Goal: Task Accomplishment & Management: Manage account settings

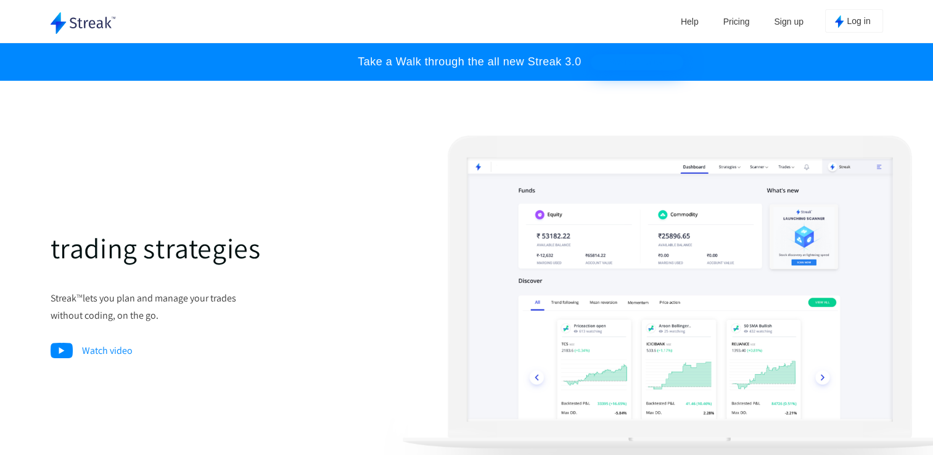
click at [839, 28] on button "Log in" at bounding box center [854, 20] width 58 height 23
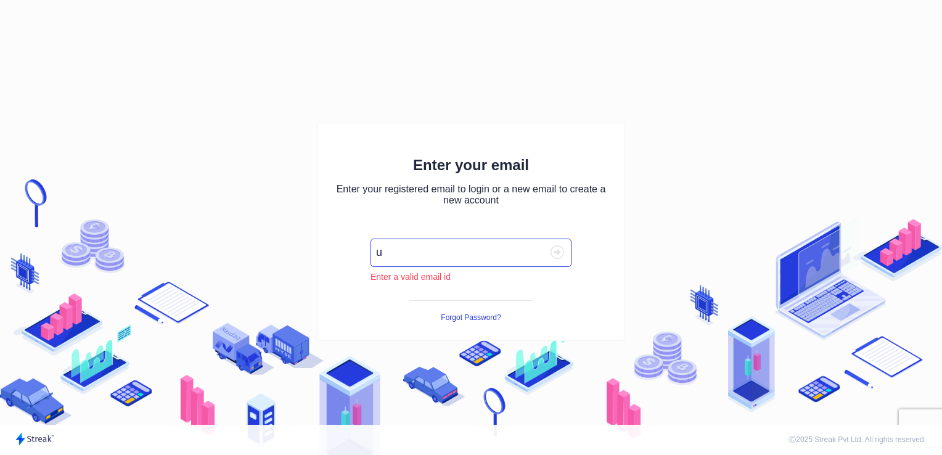
type input "[EMAIL_ADDRESS][DOMAIN_NAME]"
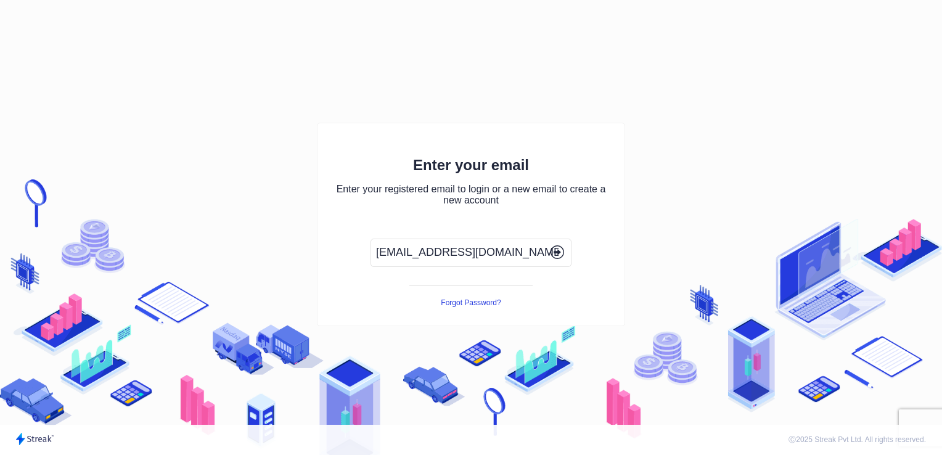
click at [557, 246] on icon "button" at bounding box center [558, 252] width 14 height 14
click at [559, 253] on icon "button" at bounding box center [558, 252] width 3 height 6
click at [487, 302] on button "Forgot Password?" at bounding box center [471, 302] width 60 height 9
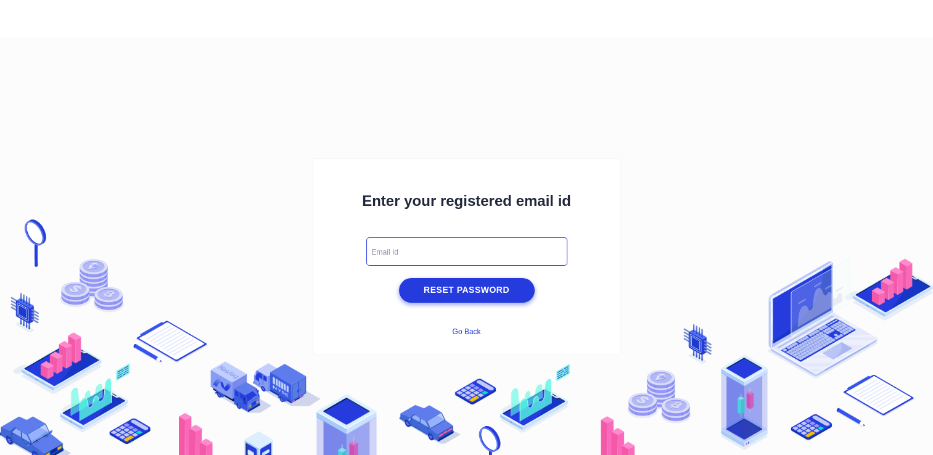
click at [476, 260] on input "text" at bounding box center [466, 251] width 201 height 28
type input "utsavponda@gmail.com"
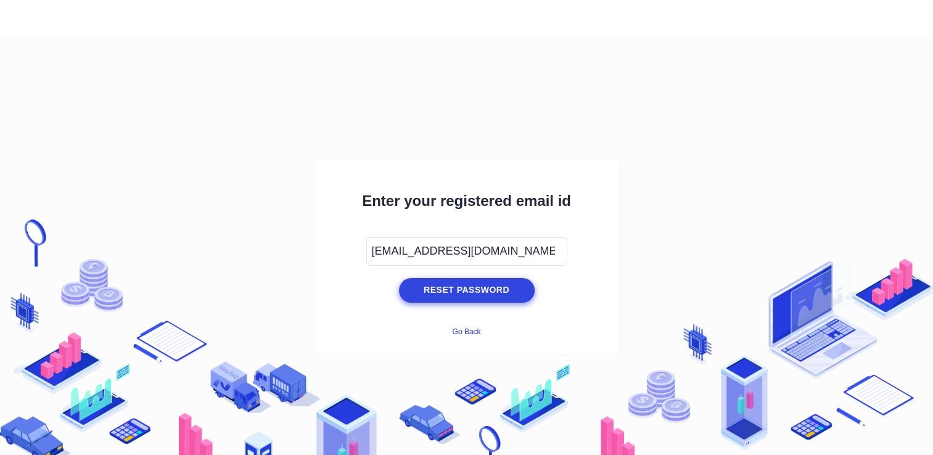
click at [467, 297] on span "Reset Password" at bounding box center [466, 289] width 129 height 15
click at [467, 294] on span "Reset Password" at bounding box center [466, 289] width 129 height 15
